Goal: Information Seeking & Learning: Learn about a topic

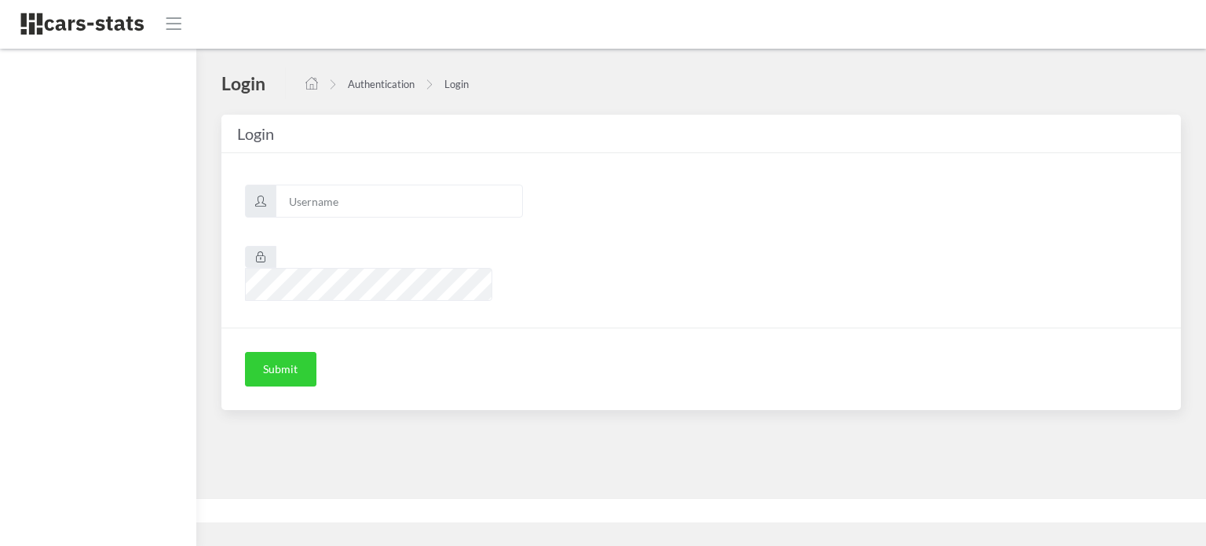
scroll to position [12, 12]
type input "awt"
click at [295, 352] on button "Submit" at bounding box center [280, 369] width 71 height 35
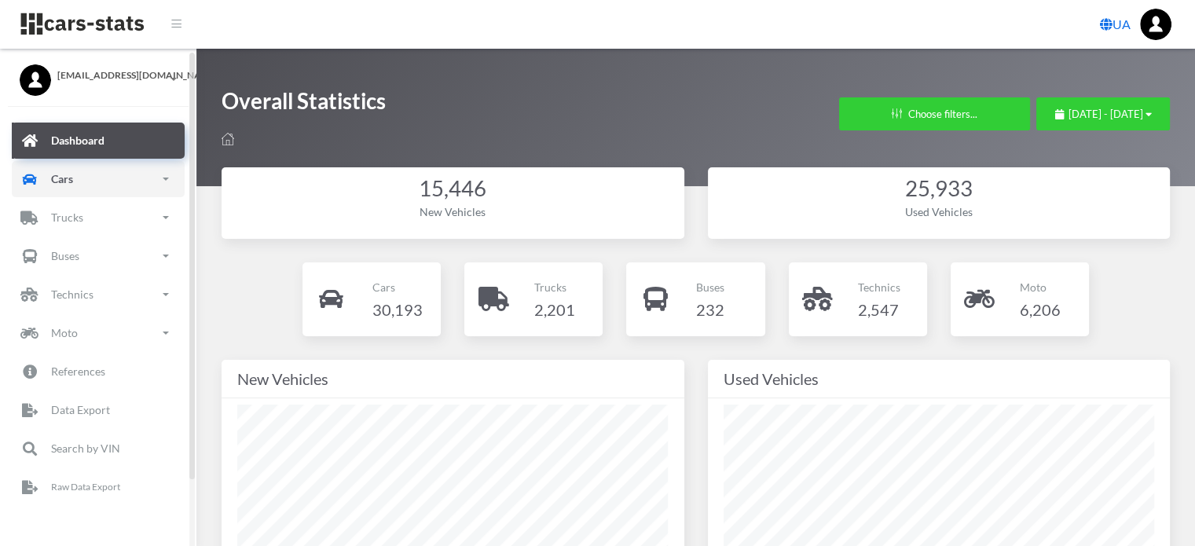
click at [108, 188] on link "Cars" at bounding box center [98, 179] width 173 height 36
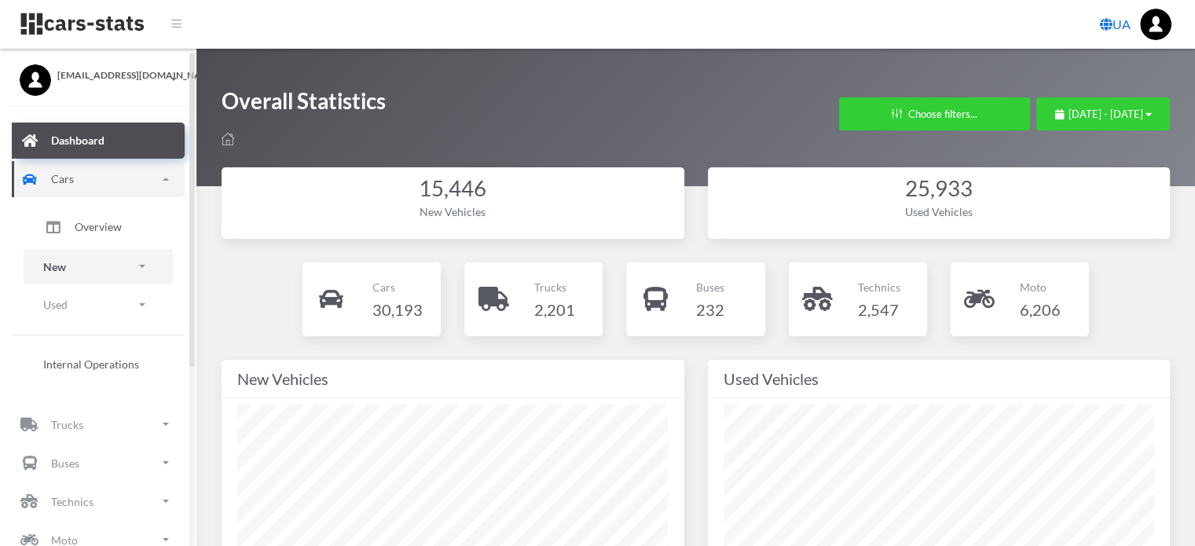
click at [80, 265] on link "New" at bounding box center [98, 266] width 149 height 35
click at [91, 313] on span "Brands" at bounding box center [92, 310] width 35 height 16
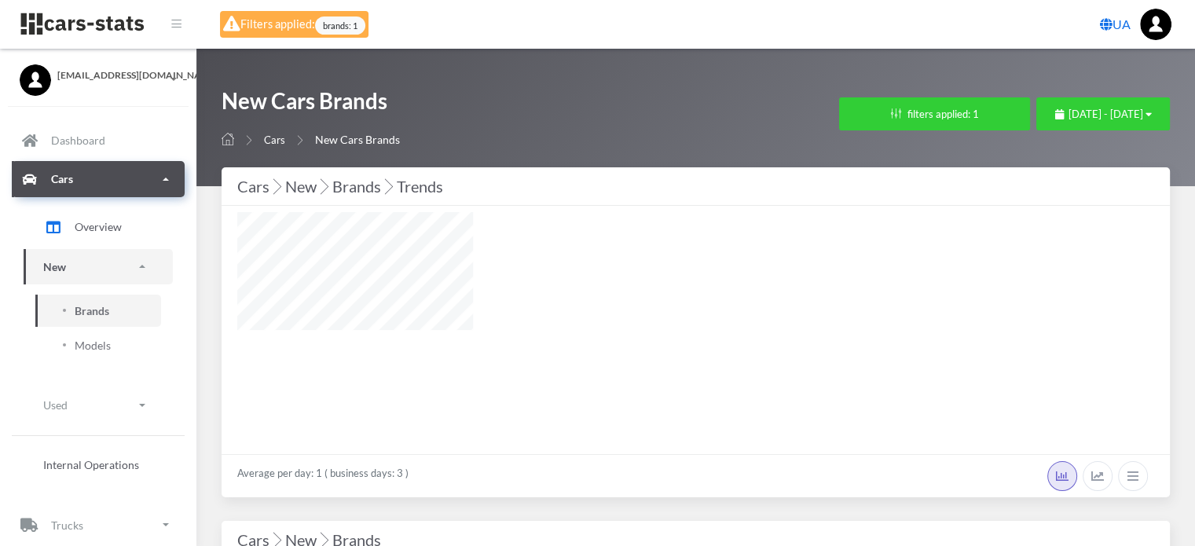
select select "MASERATI"
select select
select select "25"
click at [848, 106] on button "filters applied: 1" at bounding box center [934, 113] width 191 height 33
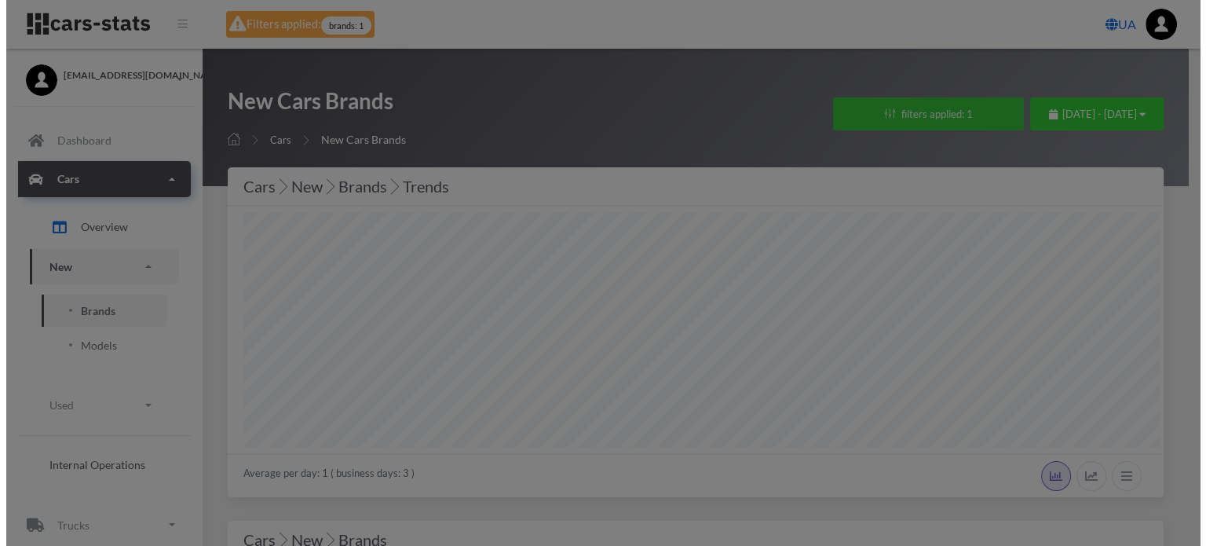
scroll to position [236, 917]
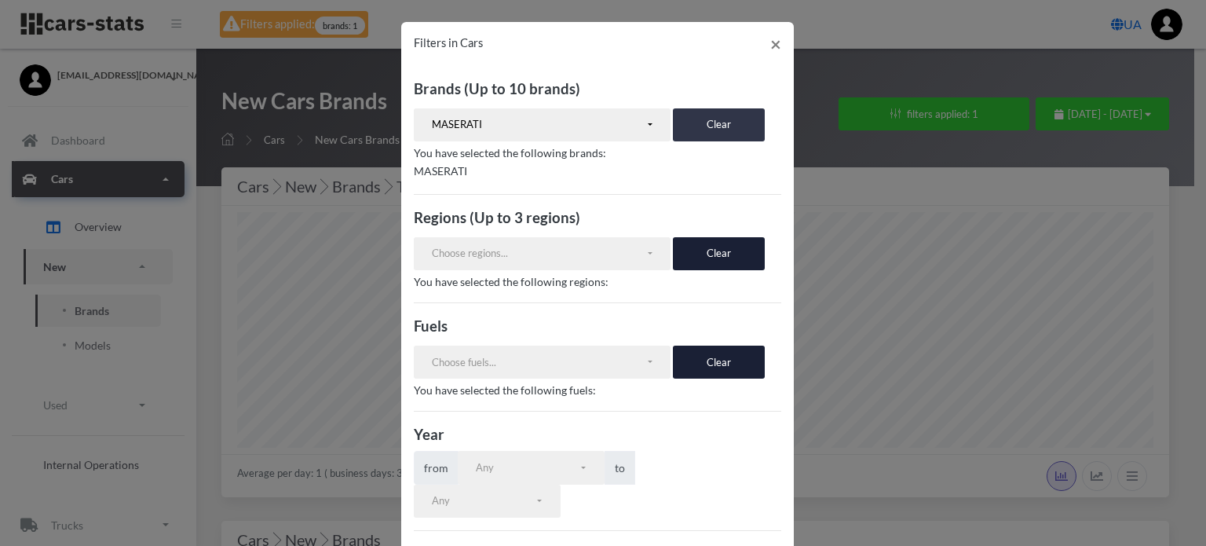
click at [693, 131] on button "Clear" at bounding box center [719, 124] width 92 height 33
select select
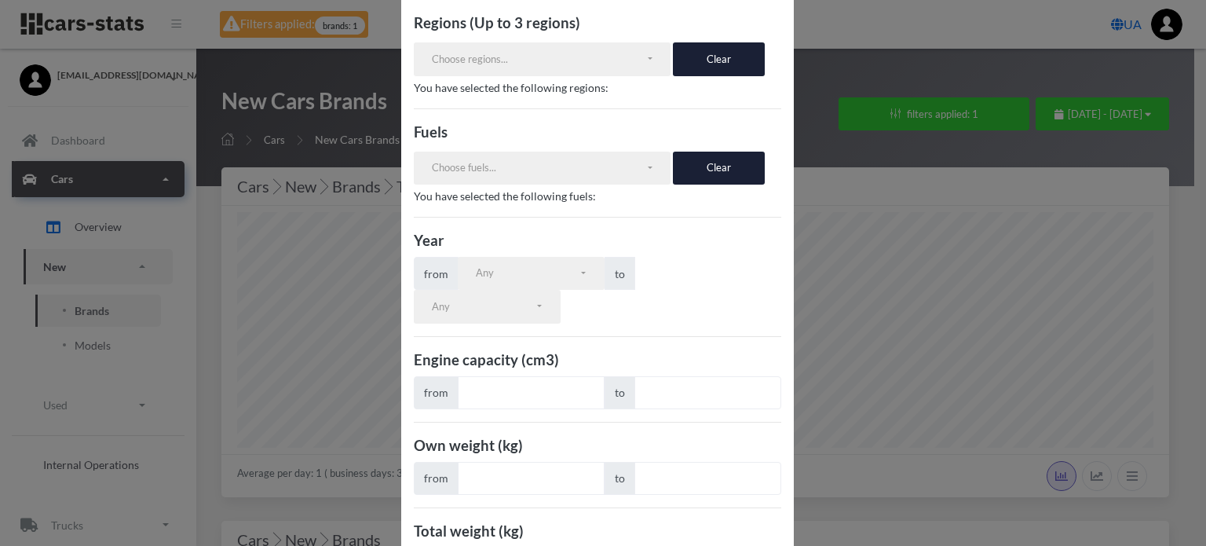
scroll to position [265, 0]
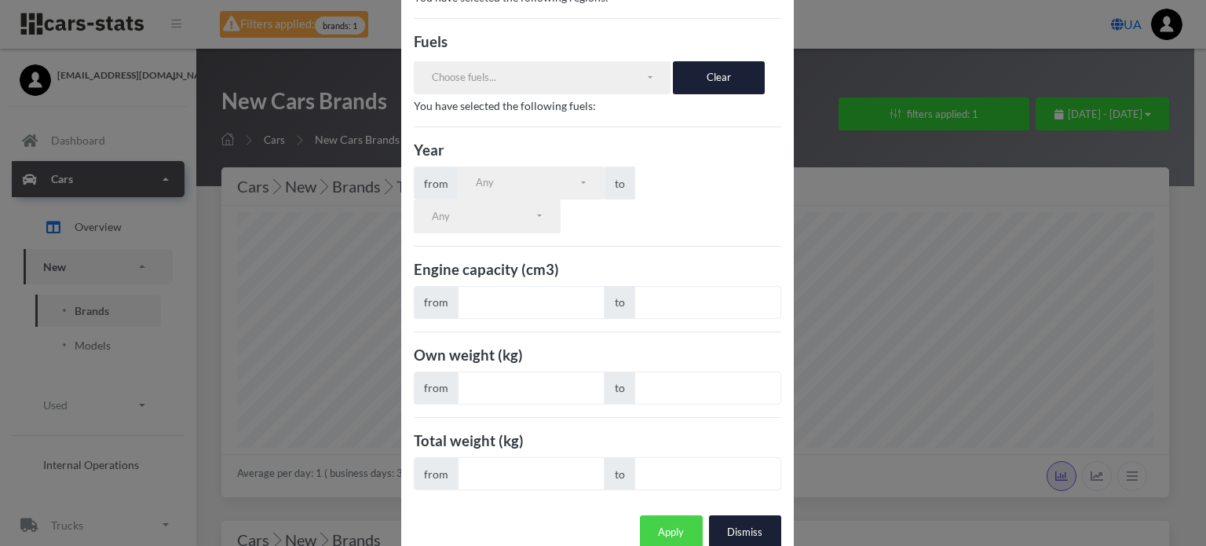
click at [668, 515] on button "Apply" at bounding box center [671, 531] width 63 height 33
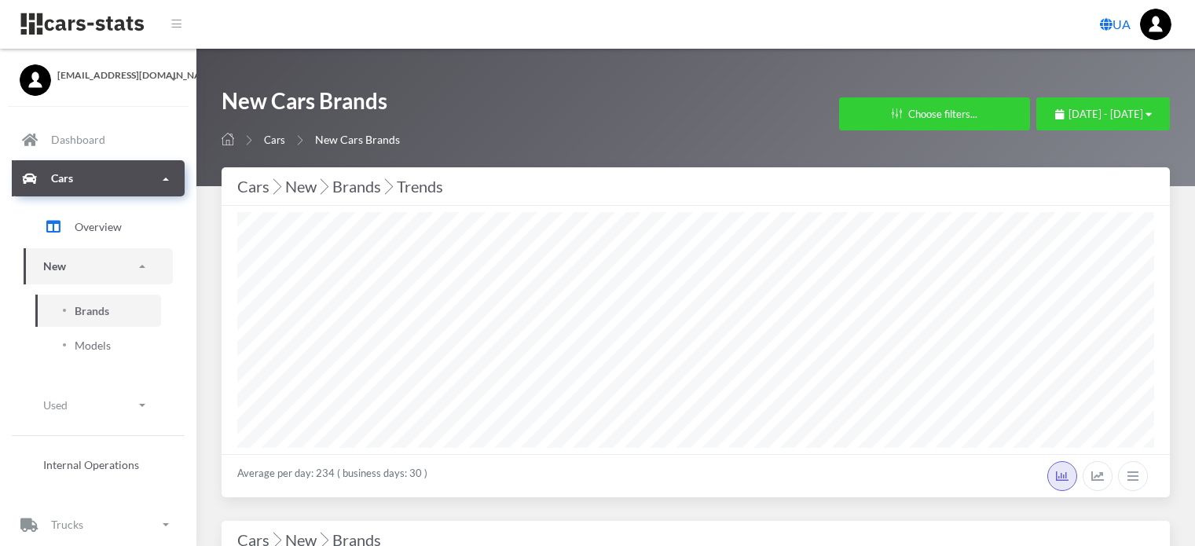
select select "25"
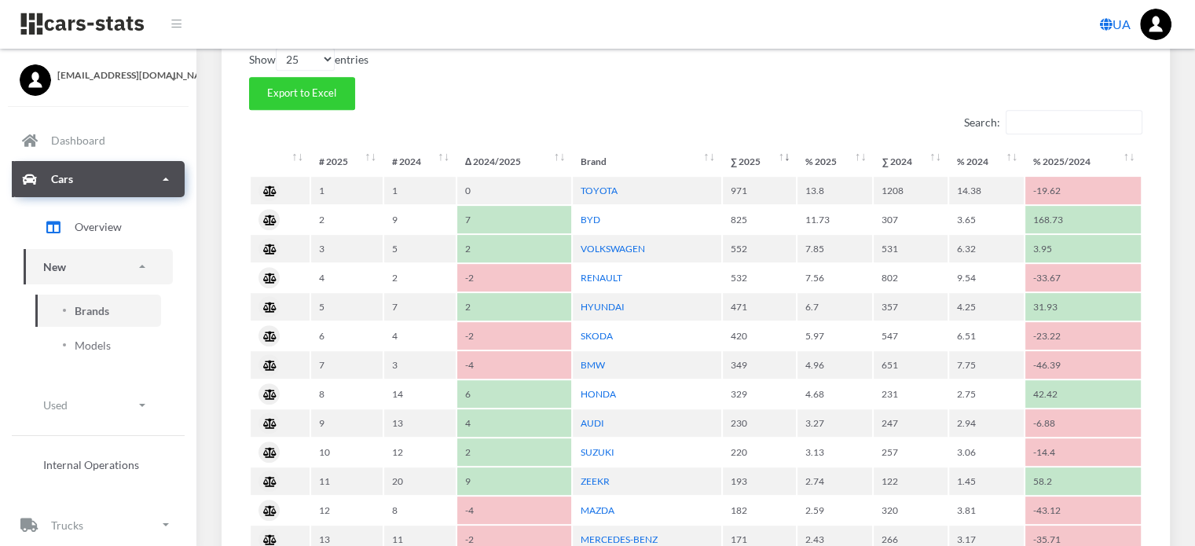
scroll to position [707, 0]
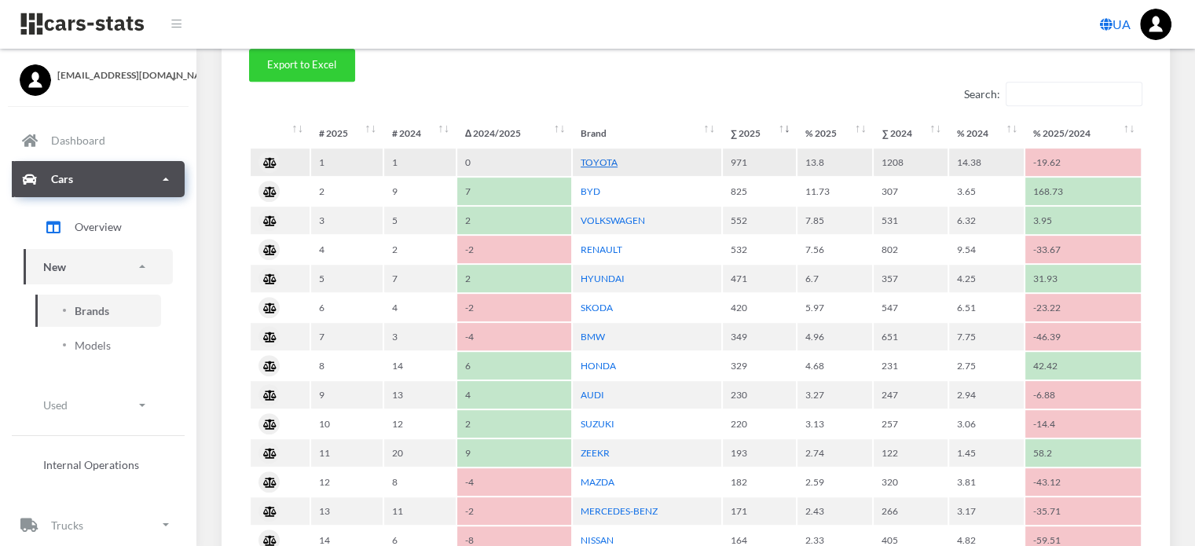
click at [599, 159] on link "TOYOTA" at bounding box center [598, 162] width 37 height 12
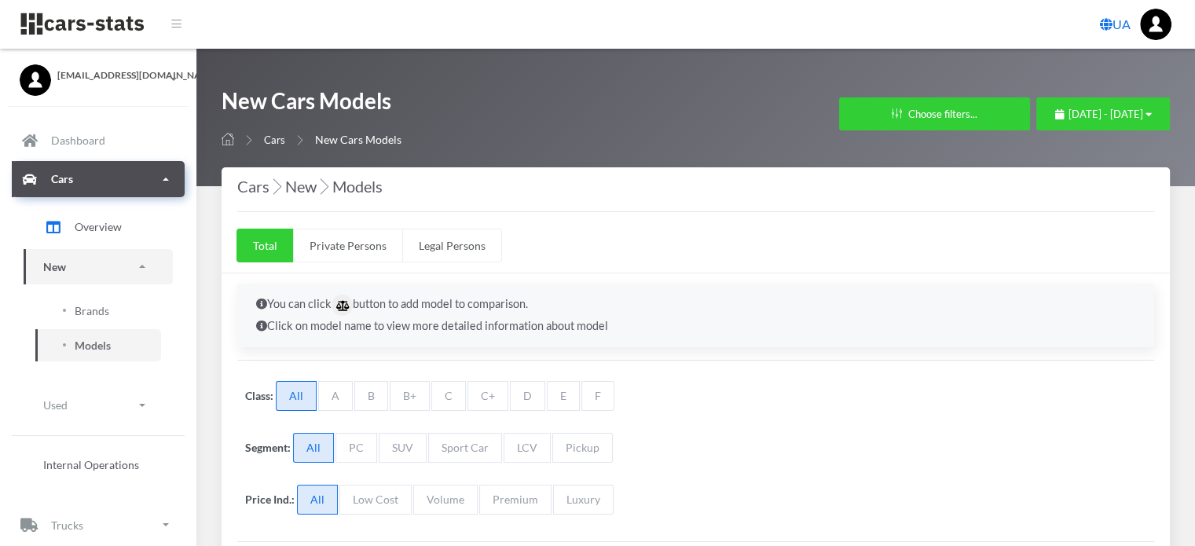
select select "25"
select select "TOYOTA"
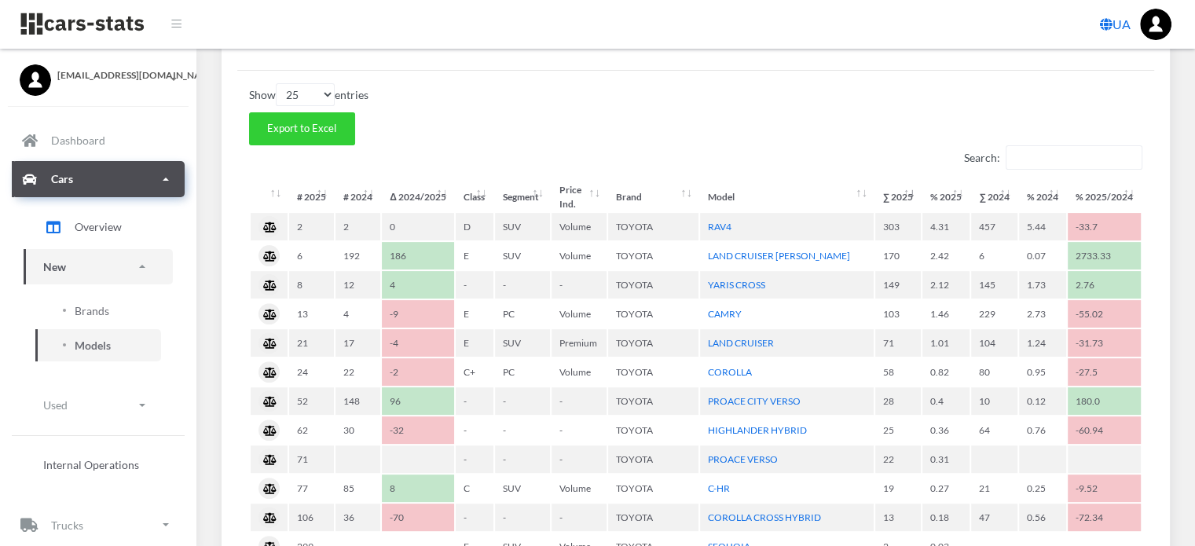
scroll to position [550, 0]
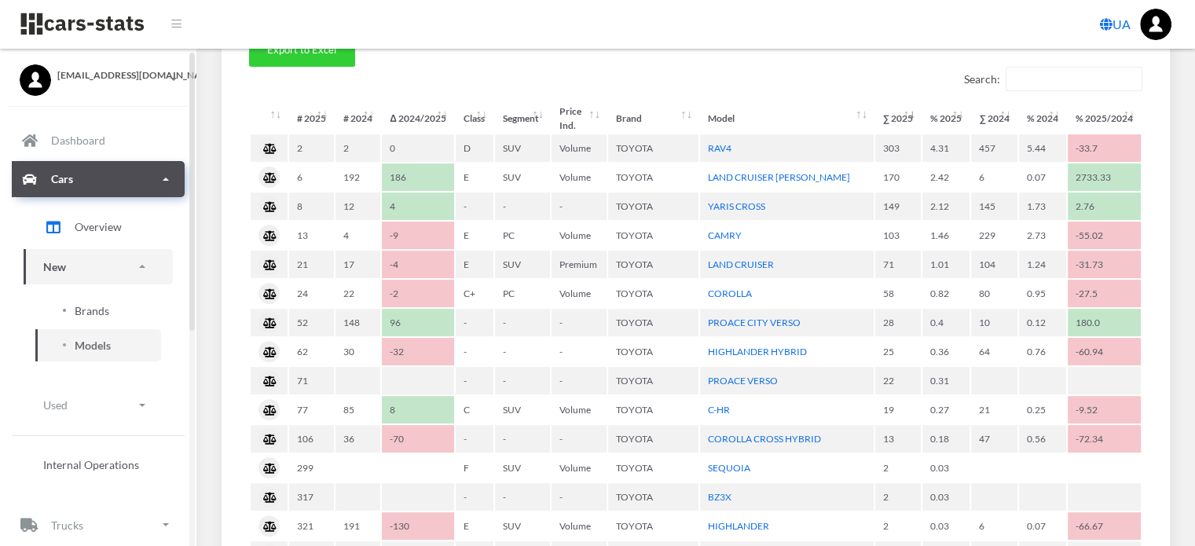
click at [96, 313] on span "Brands" at bounding box center [92, 310] width 35 height 16
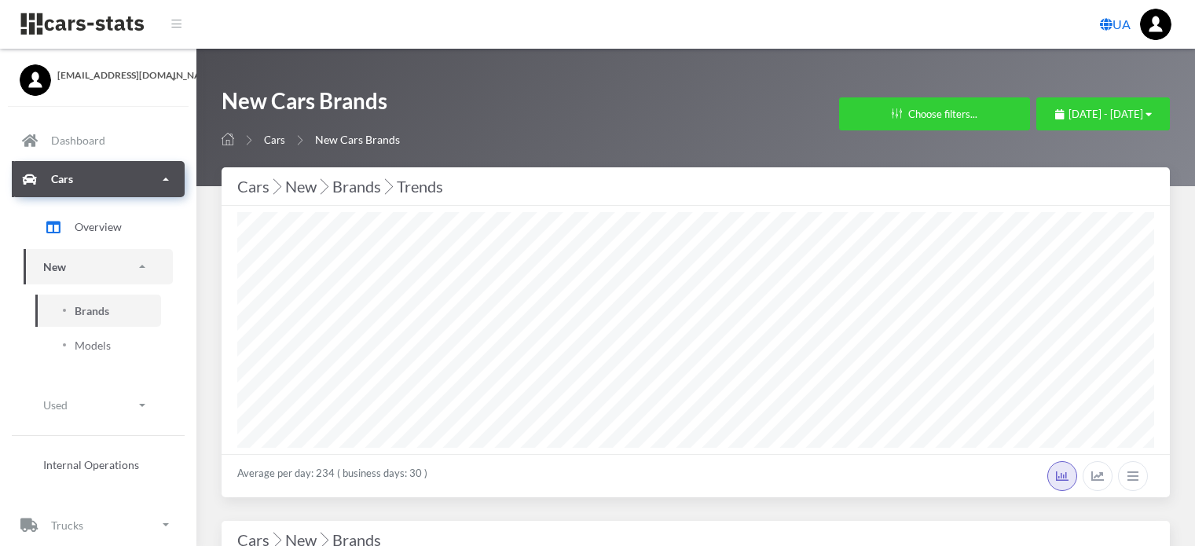
select select "25"
click at [1068, 113] on span "[DATE] - [DATE]" at bounding box center [1105, 114] width 75 height 13
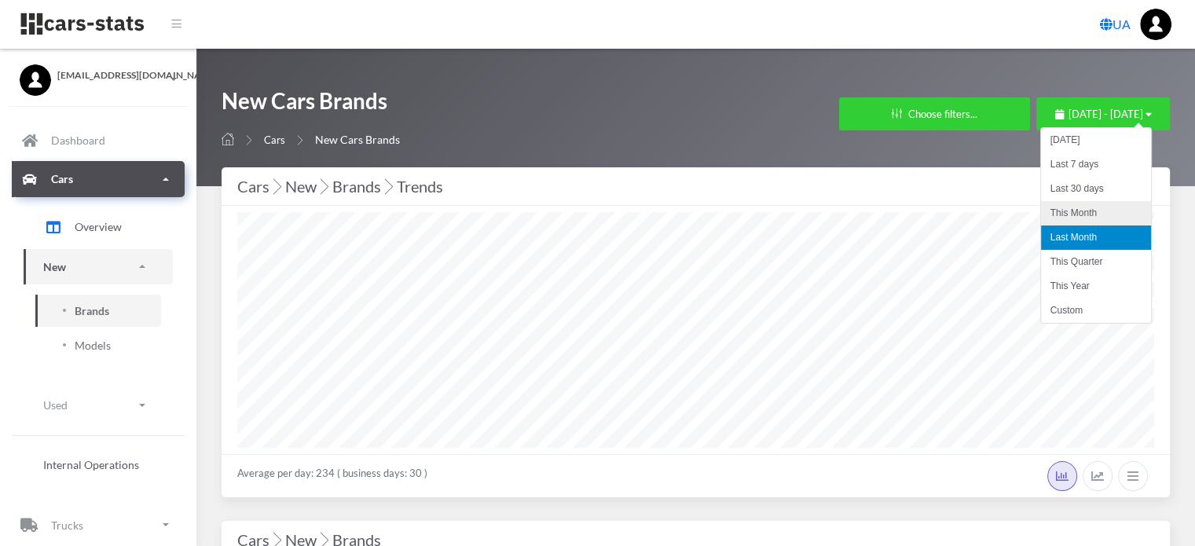
click at [1060, 207] on li "This Month" at bounding box center [1096, 213] width 110 height 24
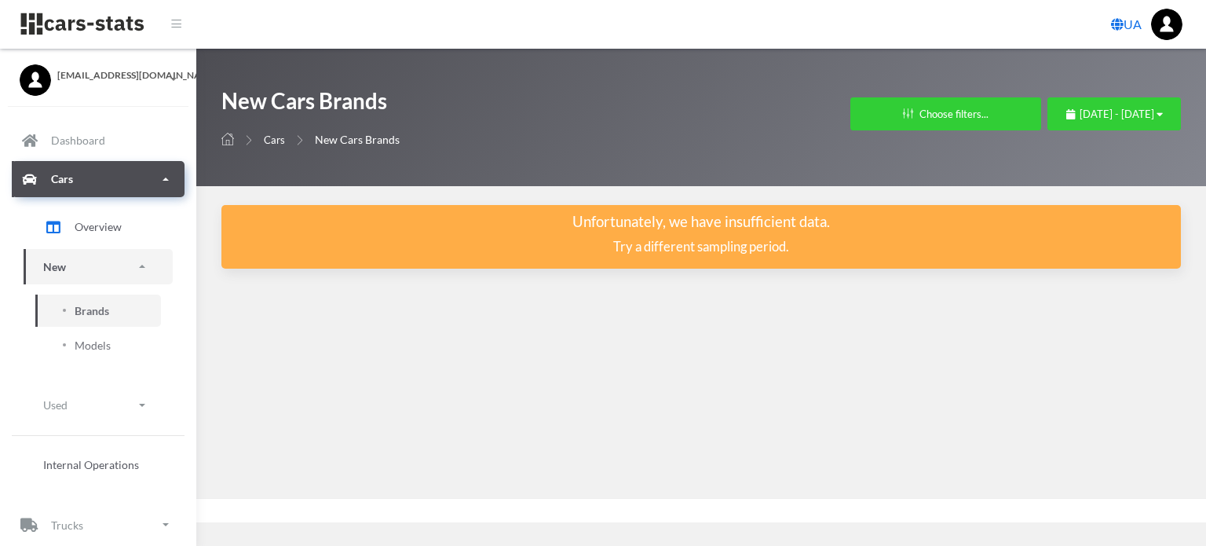
scroll to position [12, 12]
